Goal: Task Accomplishment & Management: Manage account settings

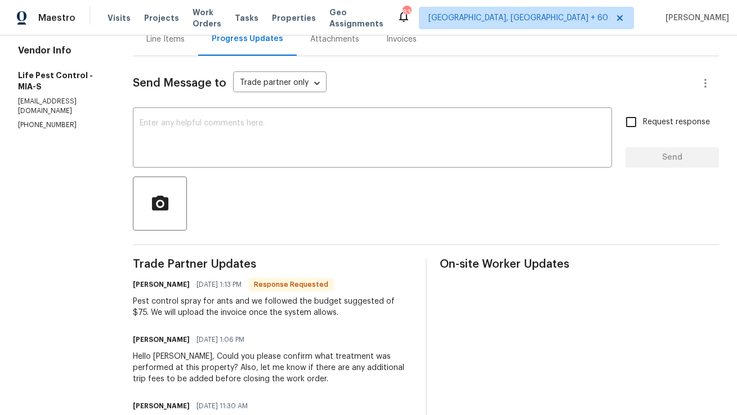
scroll to position [58, 0]
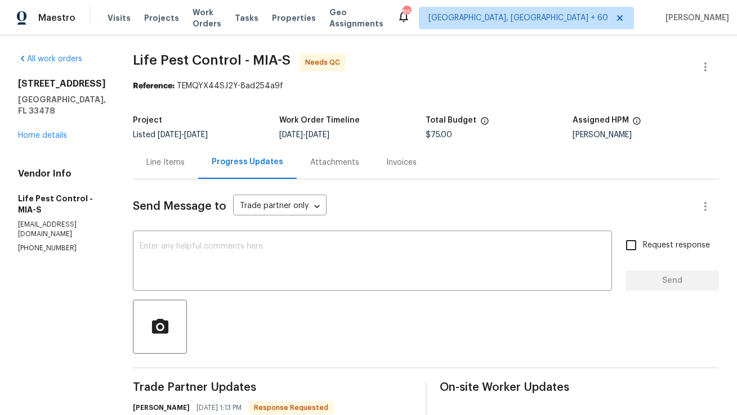
click at [153, 157] on div "Line Items" at bounding box center [165, 162] width 38 height 11
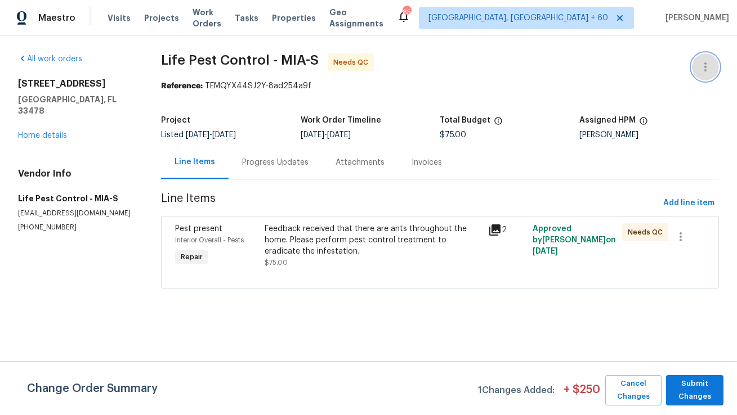
click at [706, 61] on icon "button" at bounding box center [705, 67] width 14 height 14
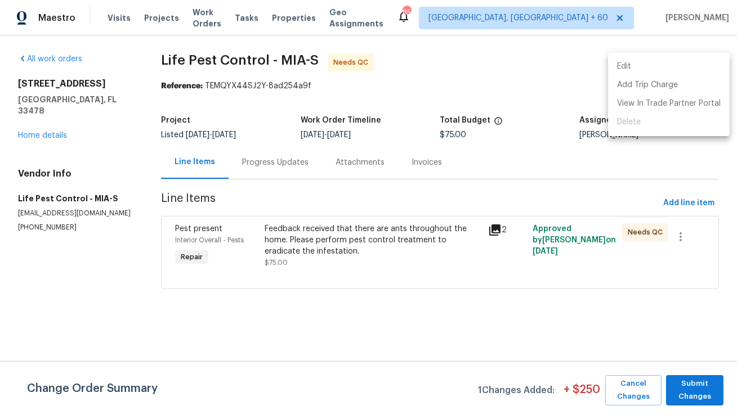
click at [686, 69] on li "Edit" at bounding box center [669, 66] width 122 height 19
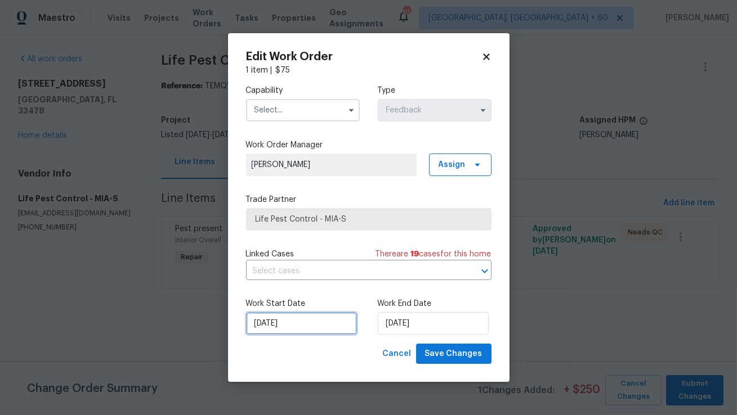
click at [310, 317] on input "21/08/2025" at bounding box center [301, 323] width 111 height 23
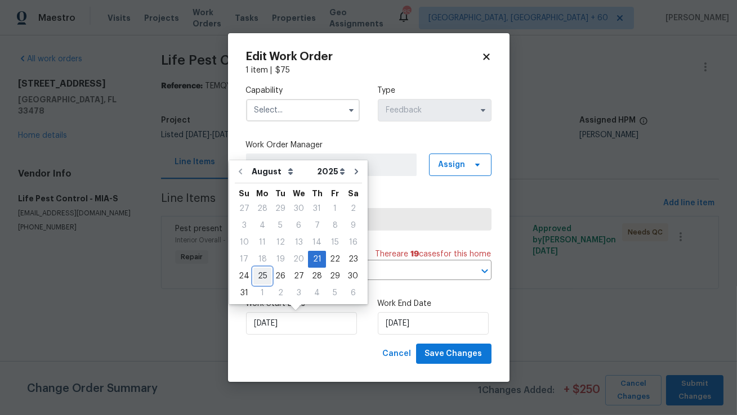
click at [260, 272] on div "25" at bounding box center [262, 276] width 18 height 16
type input "25/08/2025"
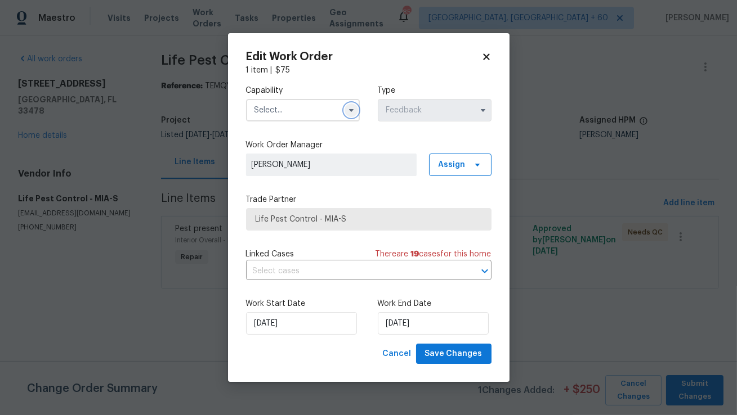
click at [351, 116] on button "button" at bounding box center [351, 111] width 14 height 14
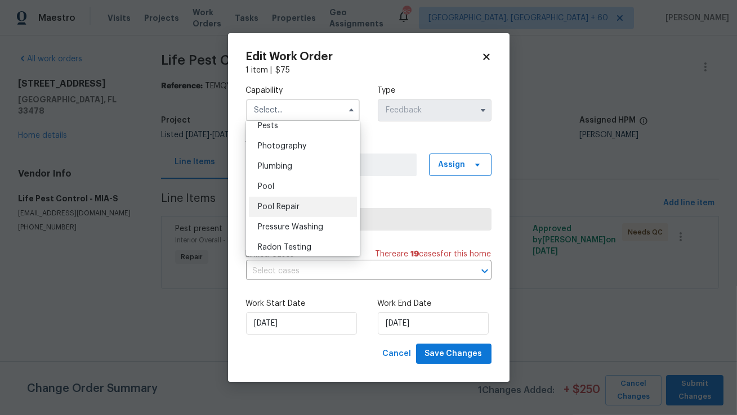
scroll to position [951, 0]
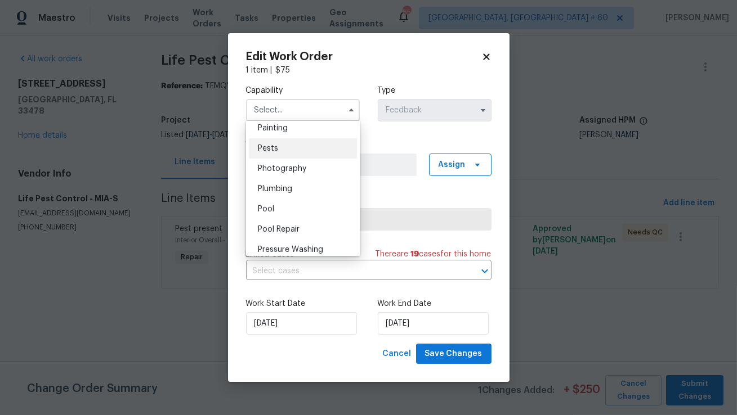
click at [296, 150] on div "Pests" at bounding box center [303, 148] width 108 height 20
type input "Pests"
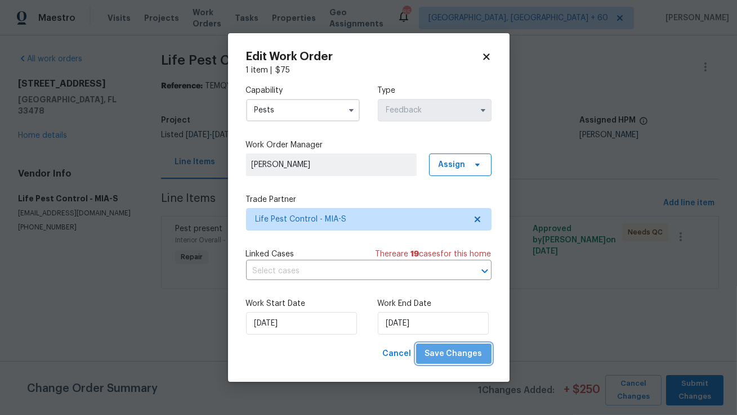
click at [471, 352] on span "Save Changes" at bounding box center [453, 354] width 57 height 14
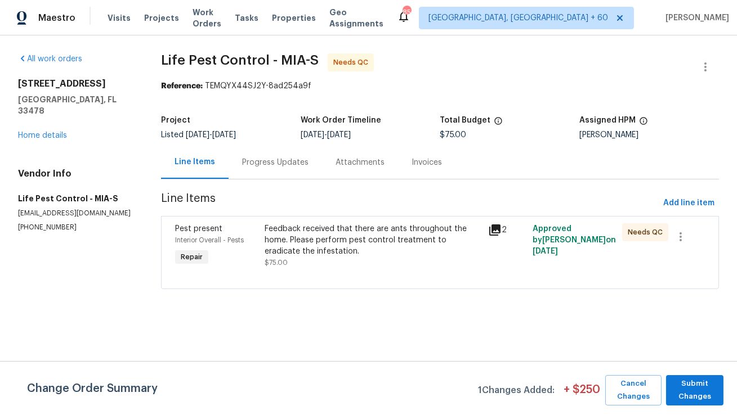
click at [396, 239] on div "Feedback received that there are ants throughout the home. Please perform pest …" at bounding box center [373, 240] width 217 height 34
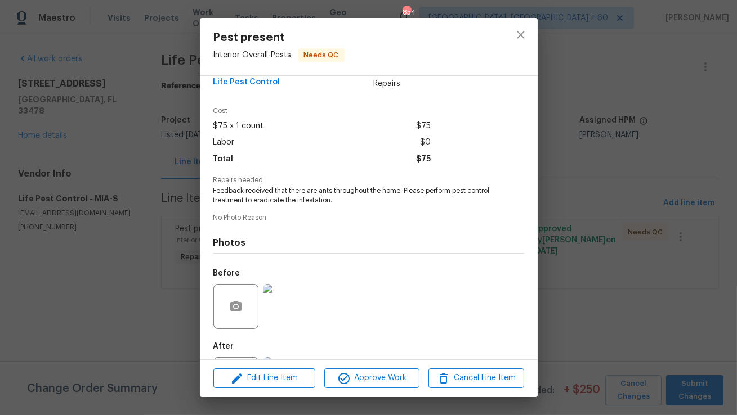
scroll to position [0, 0]
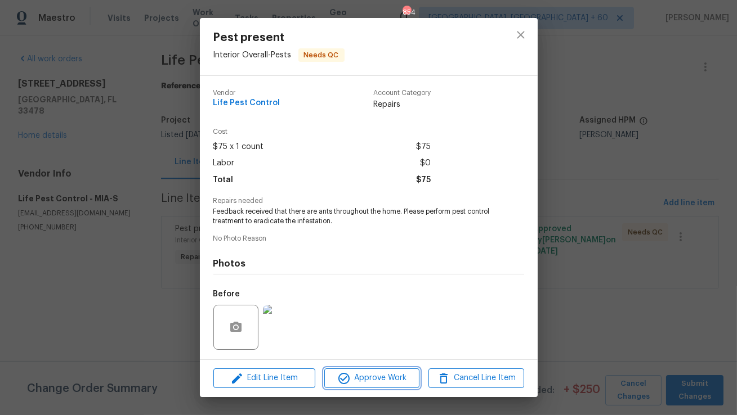
click at [359, 384] on span "Approve Work" at bounding box center [372, 378] width 88 height 14
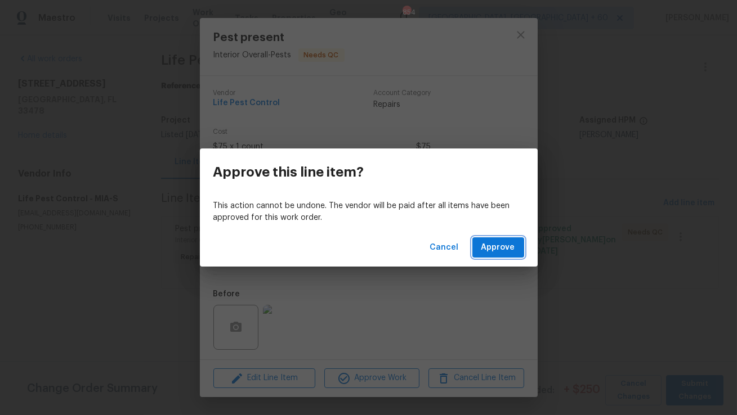
click at [496, 254] on span "Approve" at bounding box center [498, 248] width 34 height 14
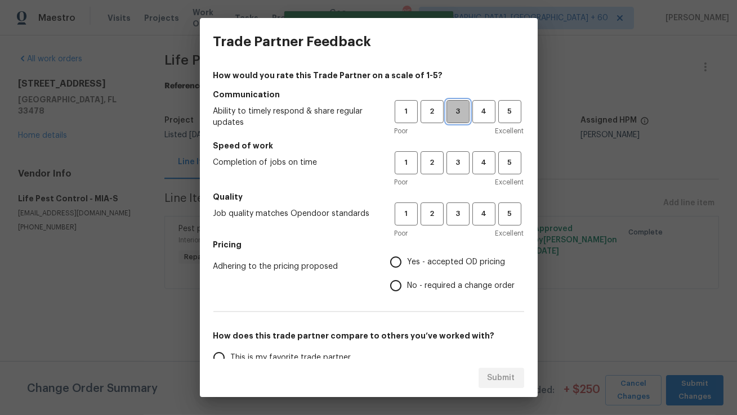
click at [458, 105] on span "3" at bounding box center [457, 111] width 21 height 13
click at [455, 159] on span "3" at bounding box center [457, 162] width 21 height 13
click at [457, 215] on span "3" at bounding box center [457, 214] width 21 height 13
click at [398, 256] on input "Yes - accepted OD pricing" at bounding box center [396, 262] width 24 height 24
radio input "true"
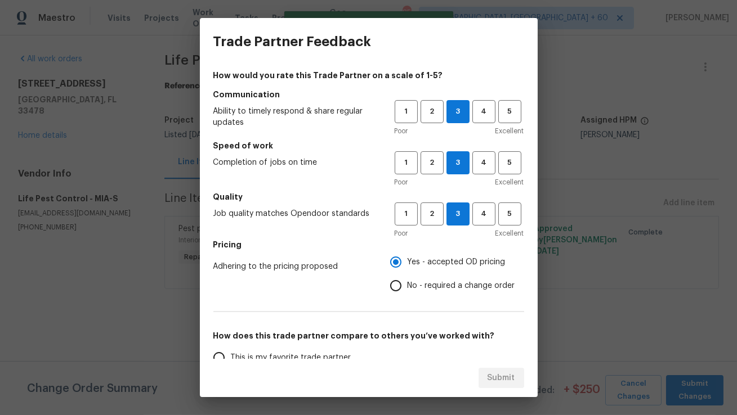
scroll to position [118, 0]
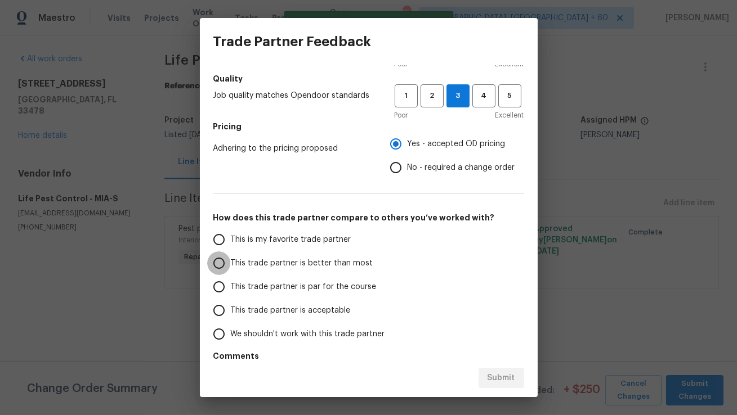
click at [222, 260] on input "This trade partner is better than most" at bounding box center [219, 264] width 24 height 24
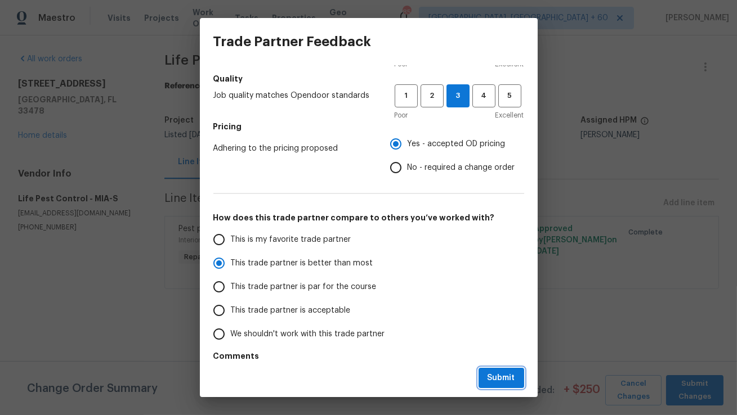
click at [518, 385] on button "Submit" at bounding box center [501, 378] width 46 height 21
radio input "true"
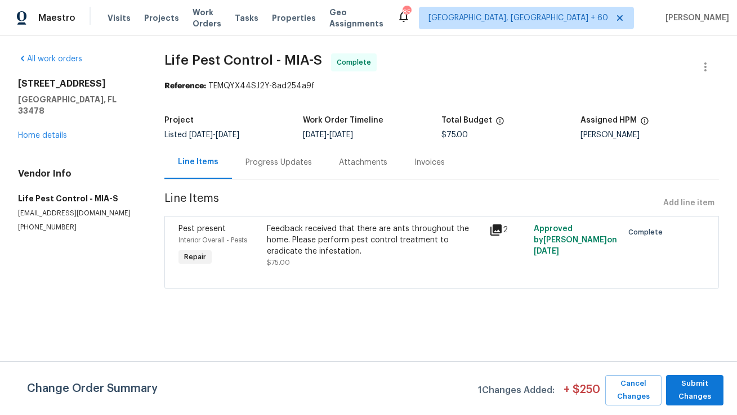
click at [275, 167] on div "Progress Updates" at bounding box center [278, 162] width 66 height 11
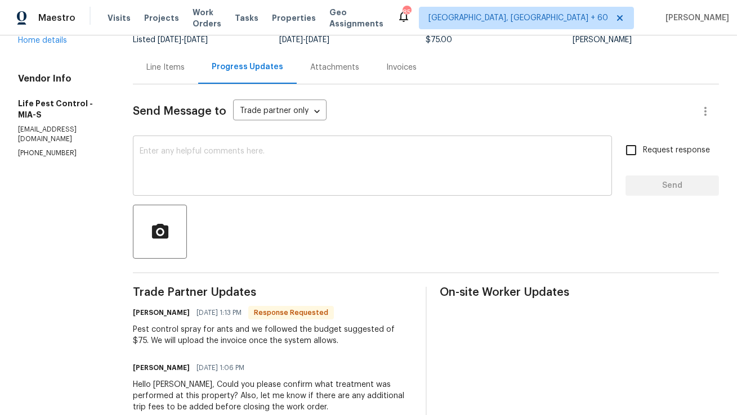
scroll to position [97, 0]
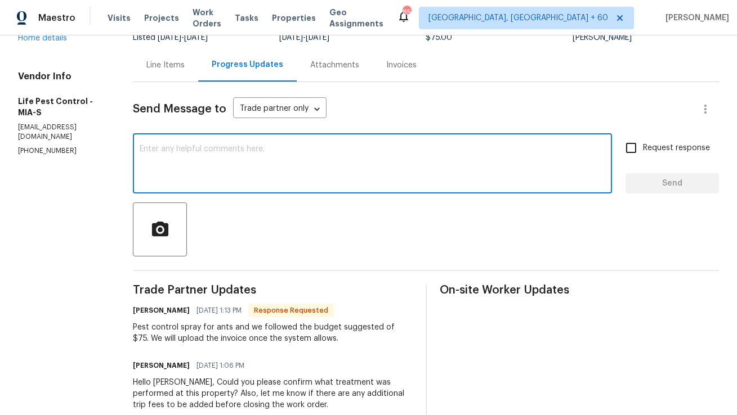
click at [297, 183] on textarea at bounding box center [372, 164] width 465 height 39
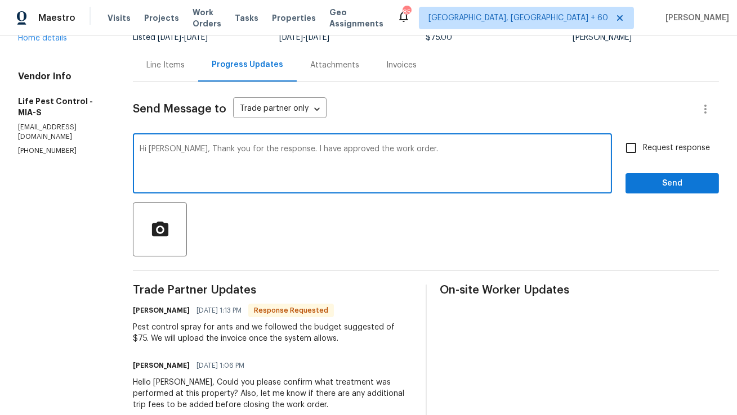
click at [225, 149] on textarea "Hi Felix, Thank you for the response. I have approved the work order." at bounding box center [372, 164] width 465 height 39
click at [300, 150] on textarea "Hi Felix, Thank you for completing the Job response. I have approved the work o…" at bounding box center [372, 164] width 465 height 39
type textarea "Hi Felix, Thank you for completing the Job. I have approved the work order."
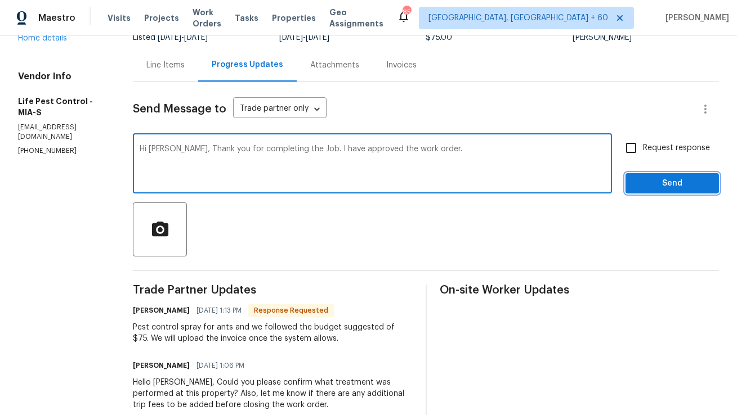
click at [657, 180] on span "Send" at bounding box center [671, 184] width 75 height 14
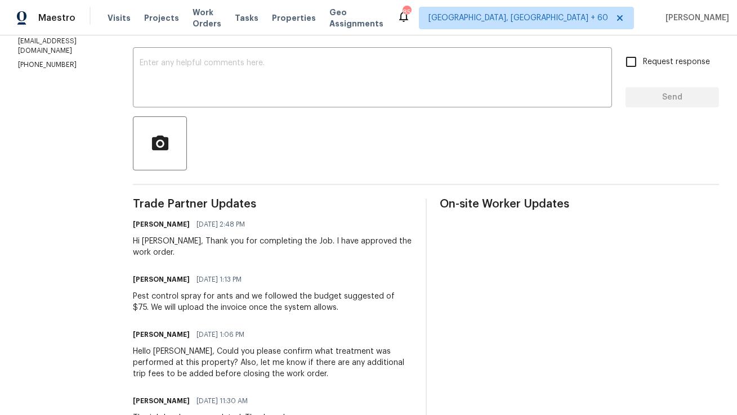
scroll to position [191, 0]
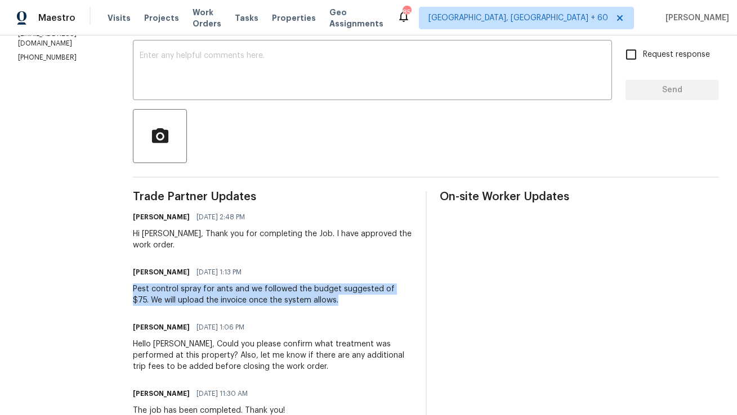
copy div "Pest control spray for ants and we followed the budget suggested of $75. We wil…"
drag, startPoint x: 132, startPoint y: 275, endPoint x: 318, endPoint y: 288, distance: 186.2
click at [318, 288] on div "Pest control spray for ants and we followed the budget suggested of $75. We wil…" at bounding box center [272, 295] width 279 height 23
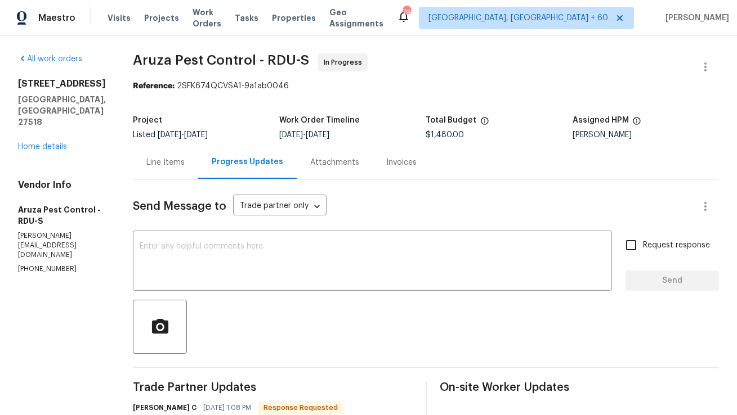
drag, startPoint x: 320, startPoint y: 153, endPoint x: 333, endPoint y: 144, distance: 15.3
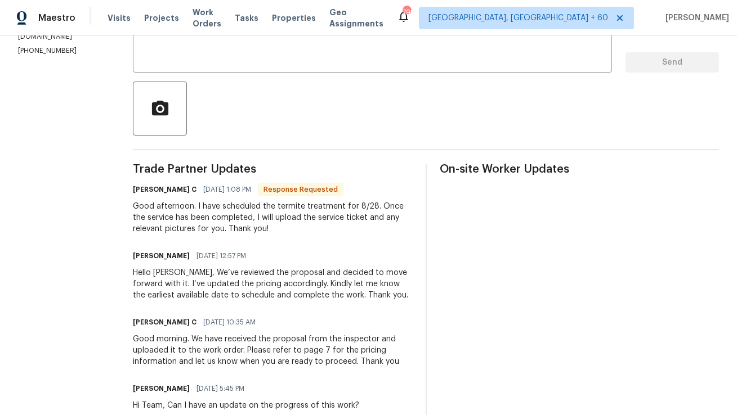
scroll to position [226, 0]
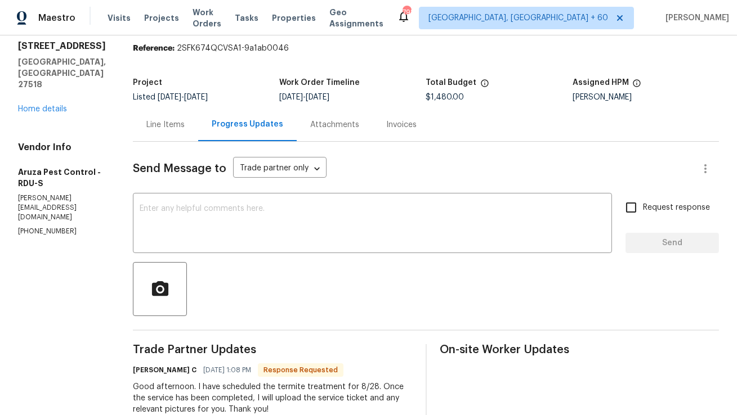
scroll to position [104, 0]
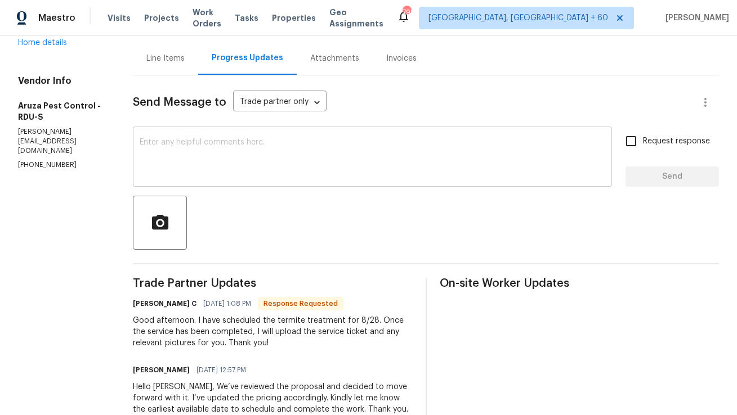
click at [232, 177] on textarea at bounding box center [372, 157] width 465 height 39
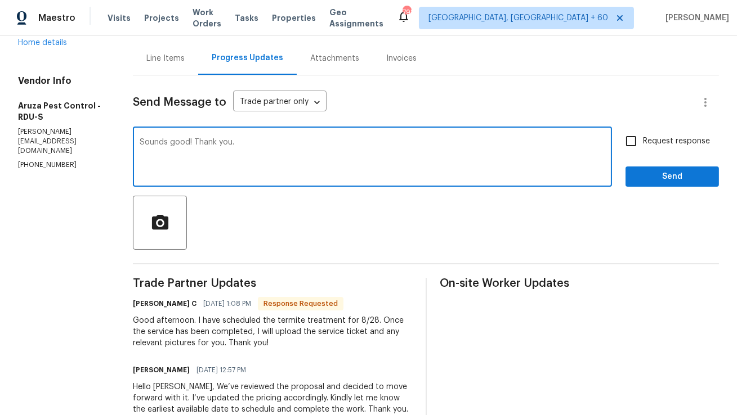
type textarea "Sounds good! Thank you."
click at [640, 183] on span "Send" at bounding box center [671, 177] width 75 height 14
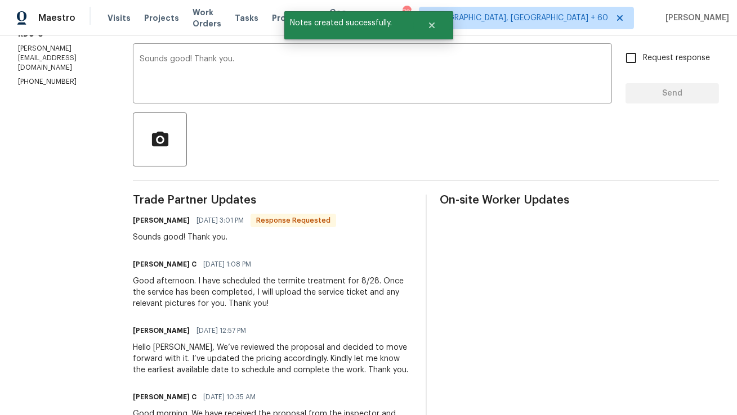
scroll to position [239, 0]
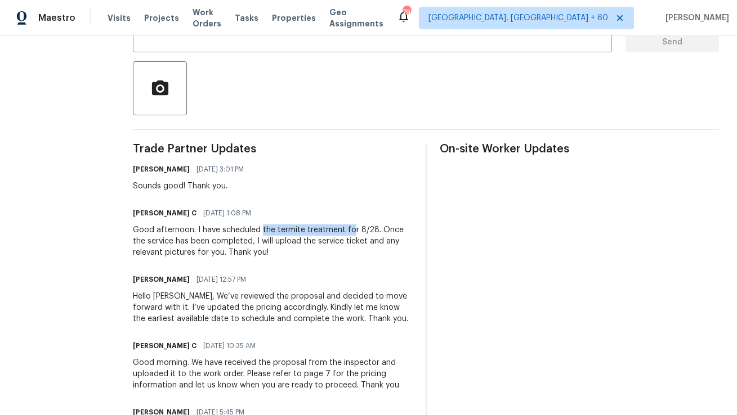
copy div "the termite treatment fo"
copy div "the termite treatmen"
copy div "the termite treatment"
drag, startPoint x: 261, startPoint y: 228, endPoint x: 342, endPoint y: 229, distance: 81.0
click at [342, 229] on div "Good afternoon. I have scheduled the termite treatment for 8/28. Once the servi…" at bounding box center [272, 242] width 279 height 34
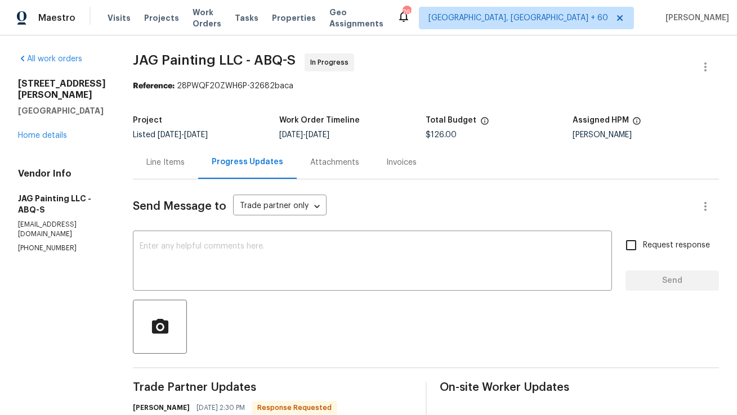
scroll to position [119, 0]
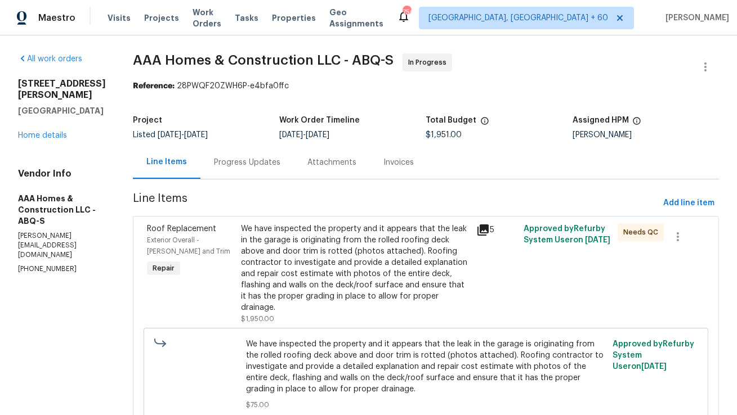
scroll to position [33, 0]
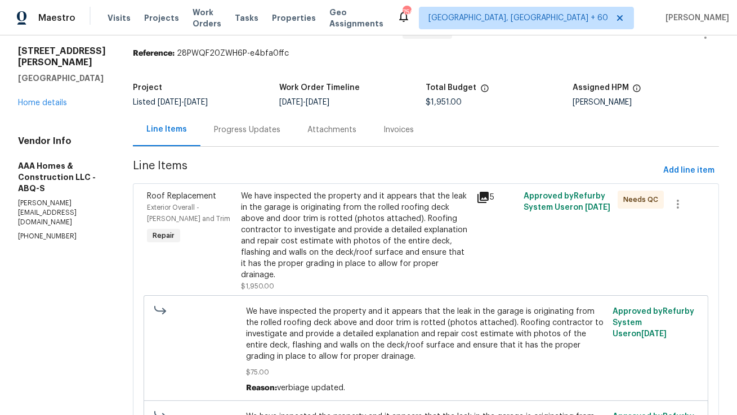
click at [244, 119] on div "Progress Updates" at bounding box center [246, 129] width 93 height 33
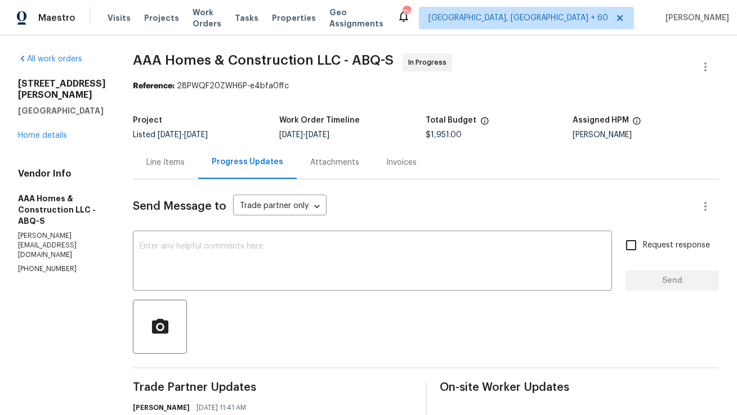
click at [182, 158] on div "Line Items" at bounding box center [165, 162] width 38 height 11
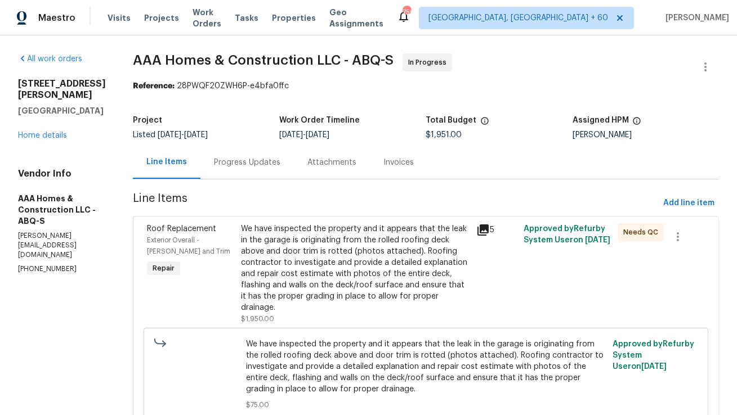
click at [240, 170] on div "Progress Updates" at bounding box center [246, 162] width 93 height 33
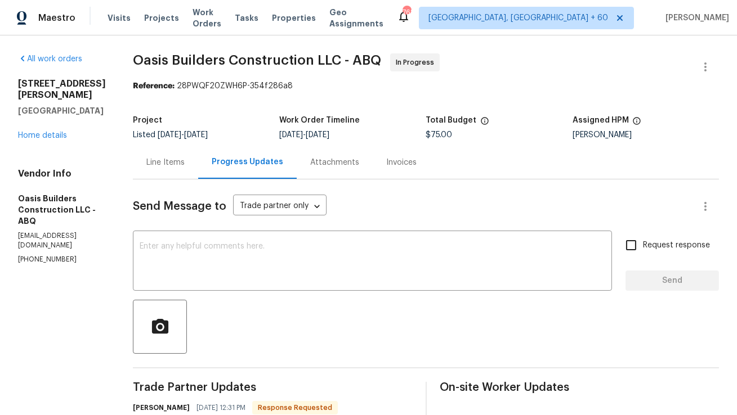
scroll to position [172, 0]
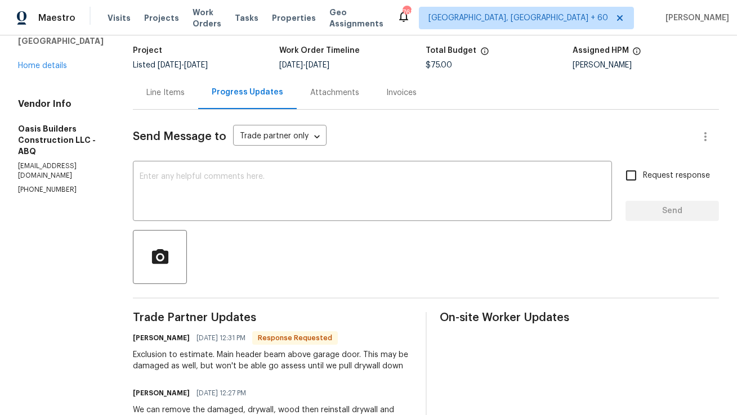
scroll to position [15, 0]
